Goal: Information Seeking & Learning: Check status

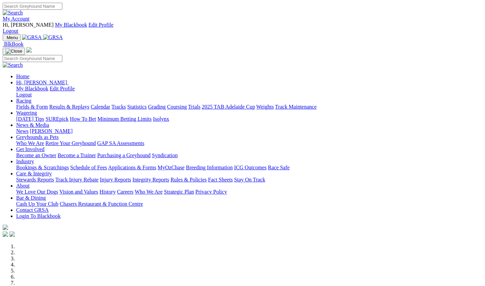
click at [31, 98] on link "Racing" at bounding box center [23, 101] width 15 height 6
click at [89, 104] on link "Results & Replays" at bounding box center [69, 107] width 40 height 6
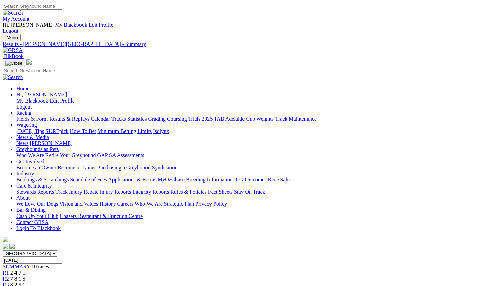
scroll to position [0, 4]
